Goal: Check status: Check status

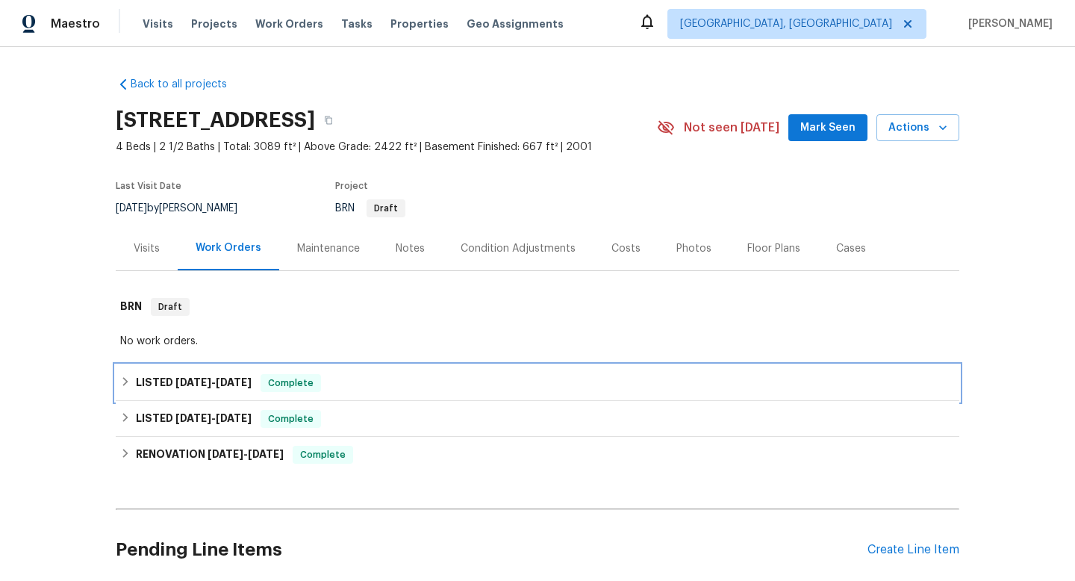
click at [122, 376] on icon at bounding box center [125, 381] width 10 height 10
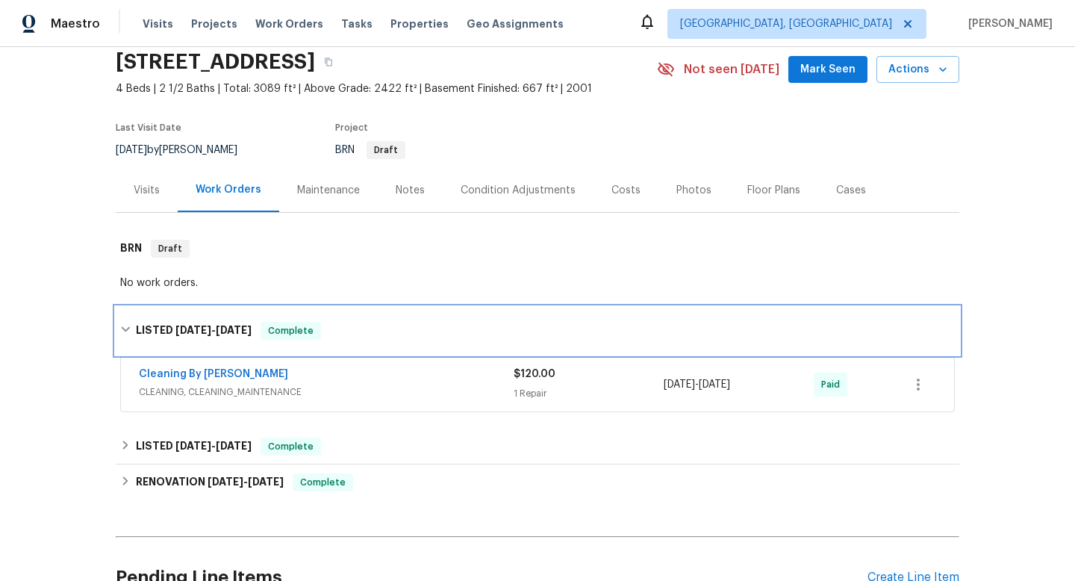
scroll to position [60, 0]
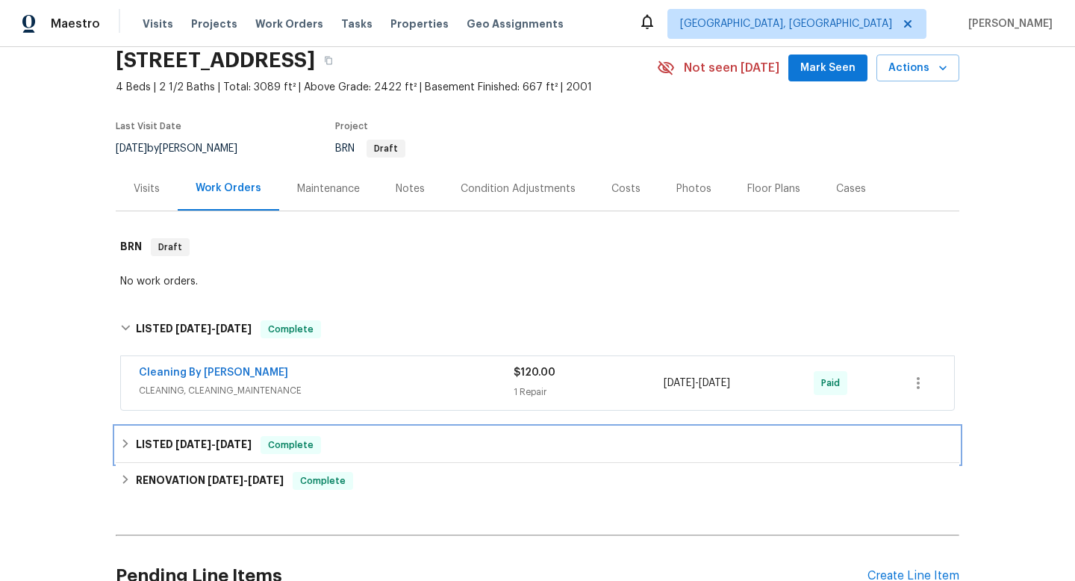
click at [120, 444] on icon at bounding box center [125, 443] width 10 height 10
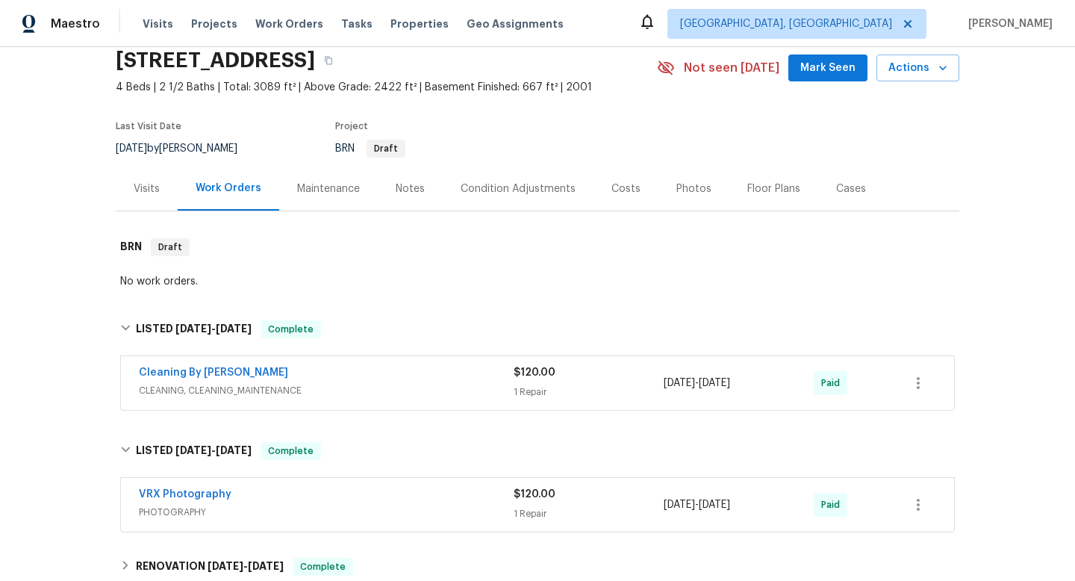
click at [157, 196] on div "Visits" at bounding box center [147, 188] width 62 height 44
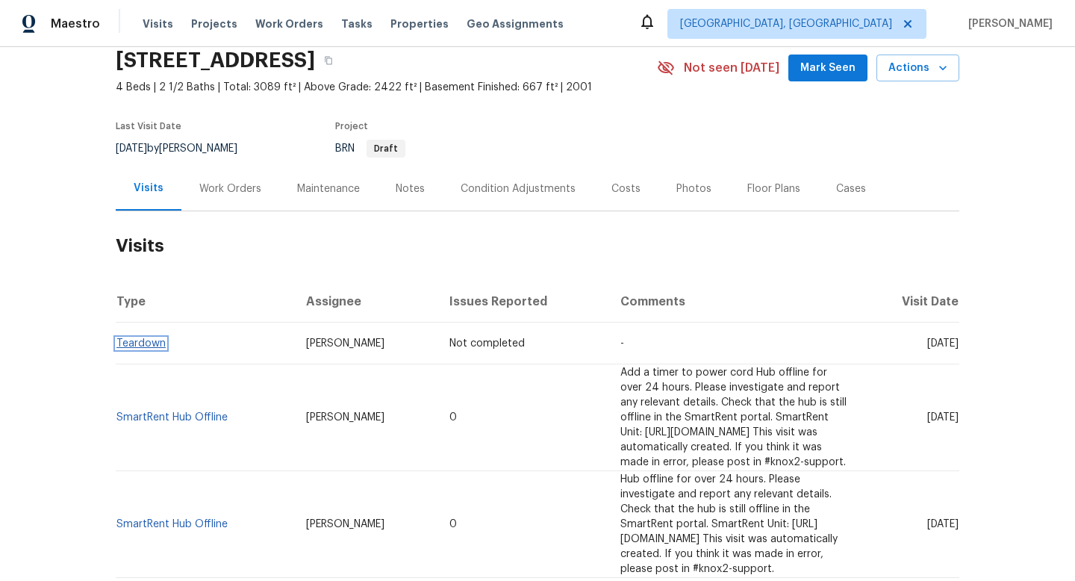
click at [149, 348] on link "Teardown" at bounding box center [140, 343] width 49 height 10
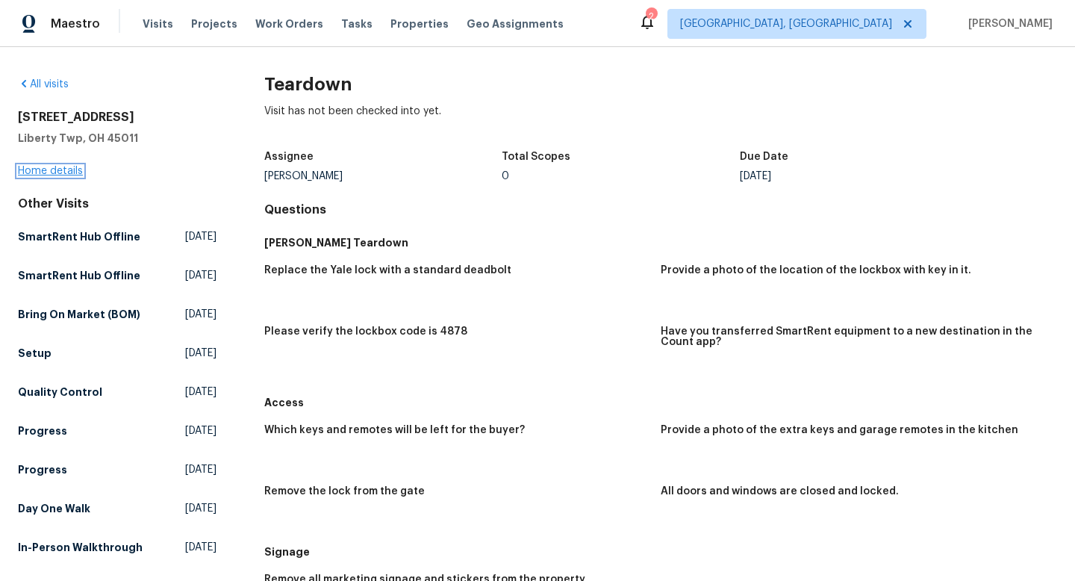
click at [56, 173] on link "Home details" at bounding box center [50, 171] width 65 height 10
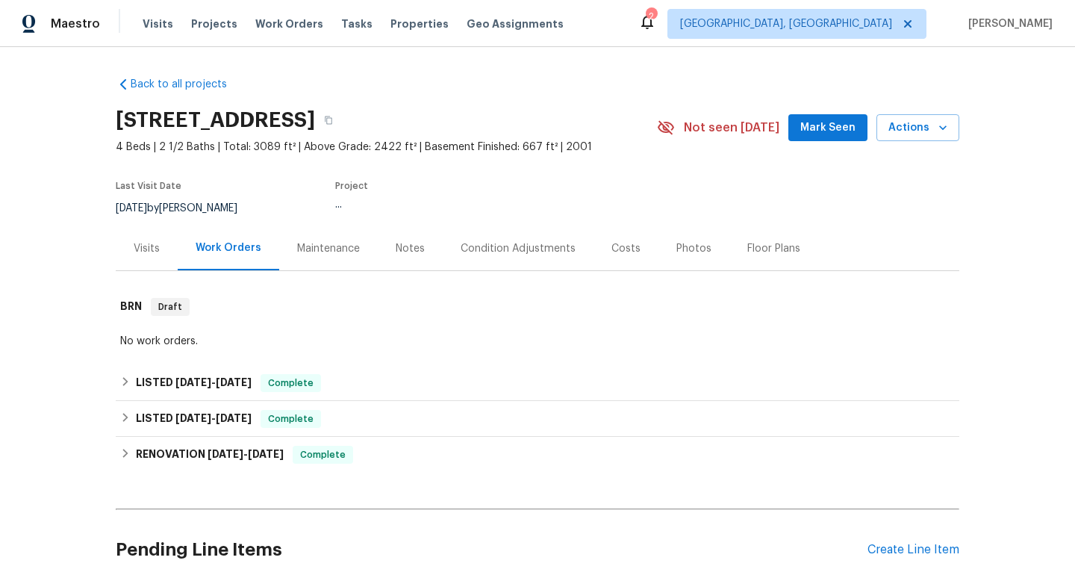
click at [153, 254] on div "Visits" at bounding box center [147, 248] width 26 height 15
